Goal: Information Seeking & Learning: Check status

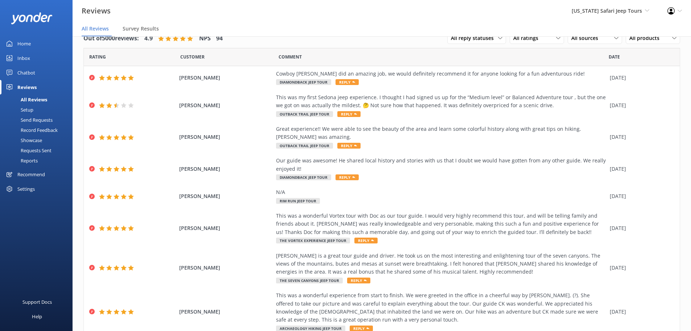
scroll to position [98, 0]
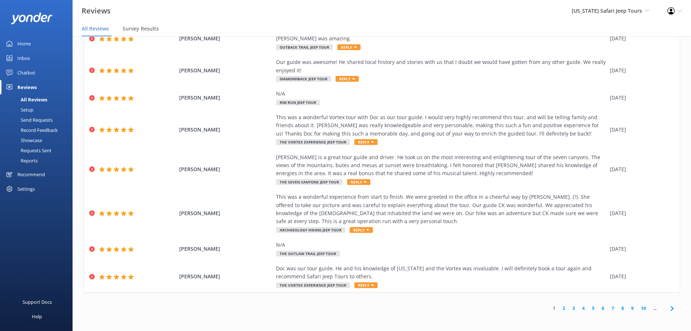
click at [560, 306] on link "2" at bounding box center [564, 307] width 10 height 7
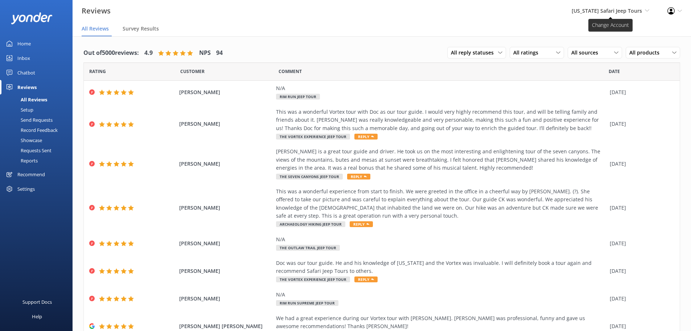
click at [615, 11] on span "[US_STATE] Safari Jeep Tours" at bounding box center [607, 10] width 70 height 7
click at [445, 25] on nav "All Reviews Survey Results" at bounding box center [382, 29] width 619 height 15
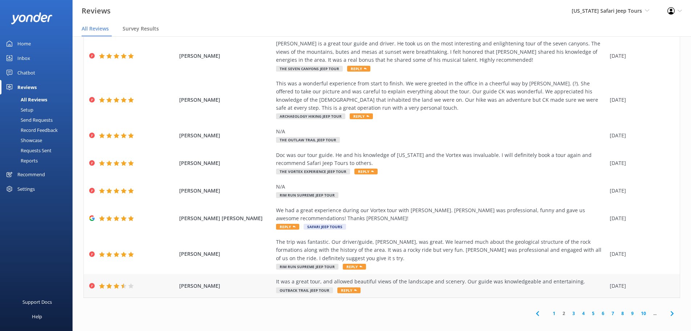
scroll to position [15, 0]
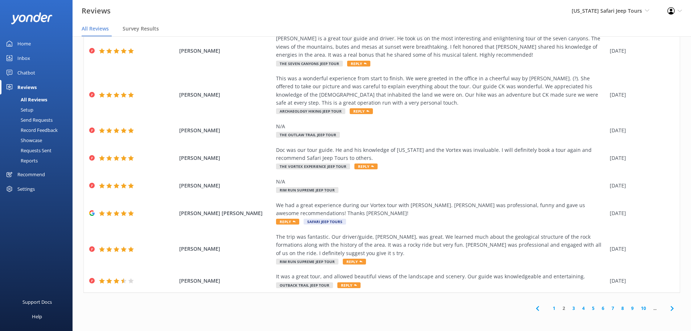
click at [550, 306] on link "1" at bounding box center [554, 307] width 10 height 7
